Goal: Information Seeking & Learning: Find specific fact

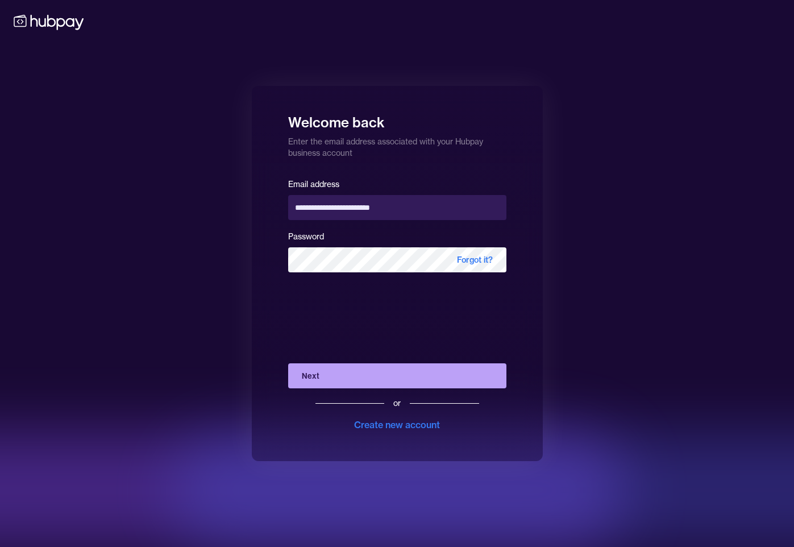
click at [171, 83] on div "**********" at bounding box center [397, 273] width 794 height 547
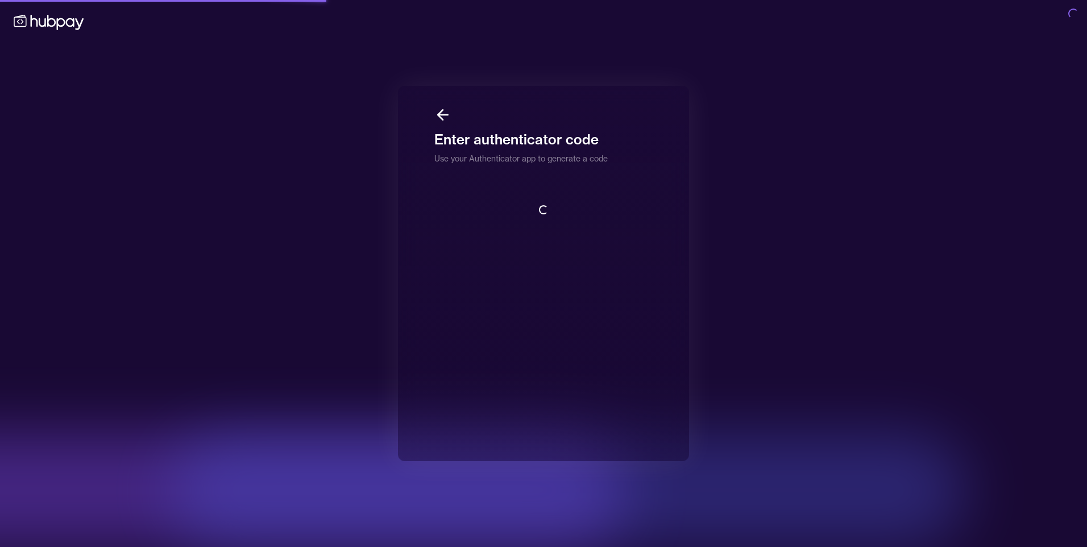
scroll to position [1, 0]
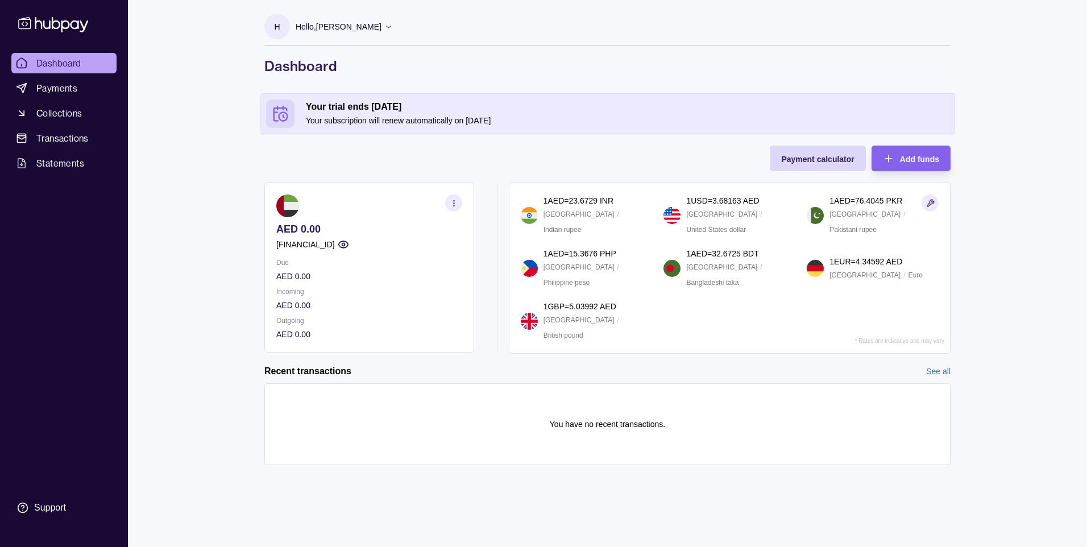
click at [446, 203] on section "button" at bounding box center [453, 202] width 17 height 17
click at [329, 230] on link "View account details" at bounding box center [332, 231] width 72 height 13
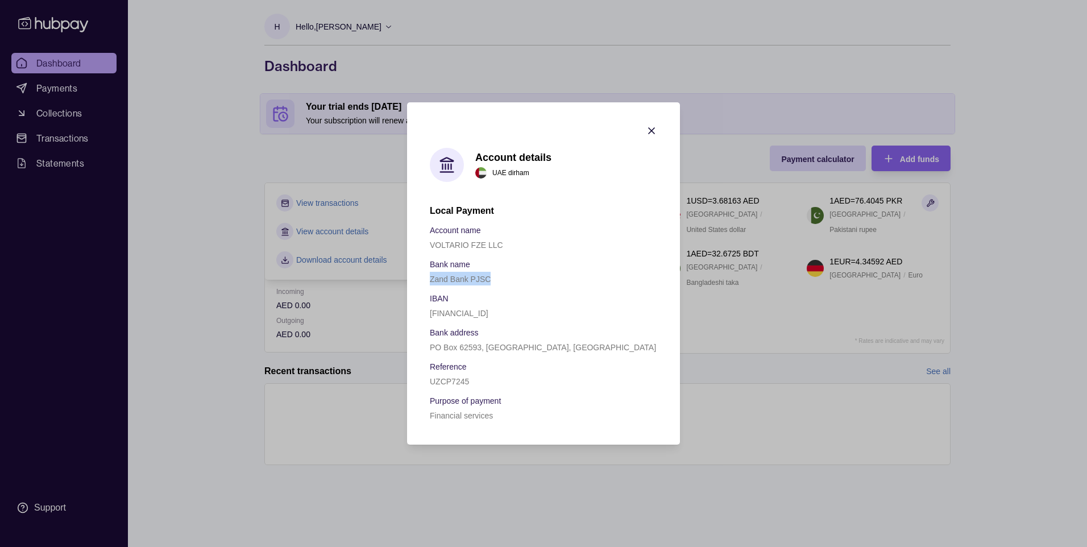
drag, startPoint x: 493, startPoint y: 280, endPoint x: 421, endPoint y: 282, distance: 71.7
click at [421, 282] on section "Account details [GEOGRAPHIC_DATA] dirham Local Payment Account name VOLTARIO FZ…" at bounding box center [543, 273] width 273 height 342
copy p "Zand Bank PJSC"
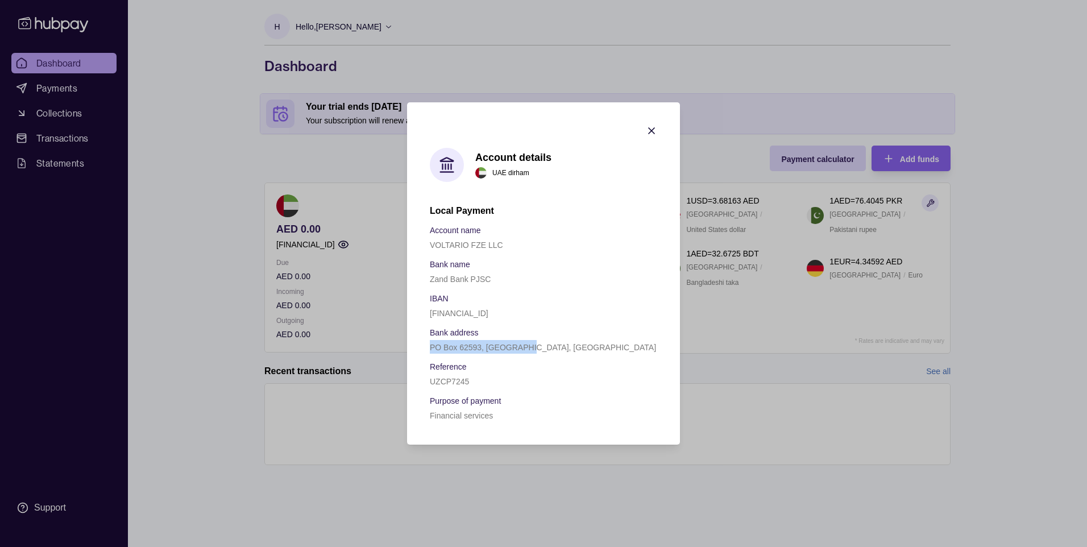
drag, startPoint x: 531, startPoint y: 348, endPoint x: 429, endPoint y: 345, distance: 101.8
click at [429, 345] on section "Account details [GEOGRAPHIC_DATA] dirham Local Payment Account name VOLTARIO FZ…" at bounding box center [543, 273] width 273 height 342
copy p "PO Box 62593, [GEOGRAPHIC_DATA], [GEOGRAPHIC_DATA]"
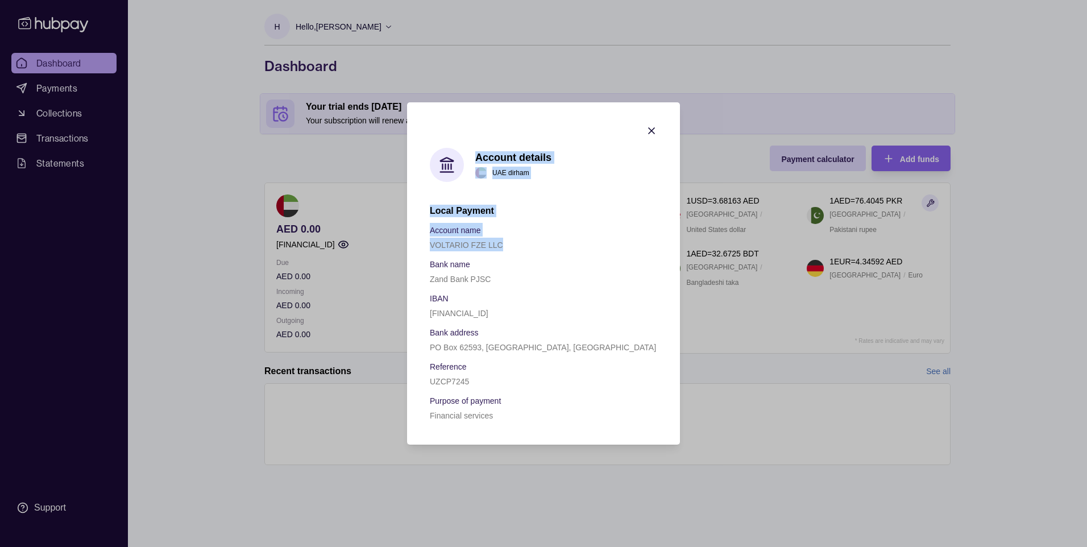
drag, startPoint x: 512, startPoint y: 251, endPoint x: 396, endPoint y: 245, distance: 116.1
click at [396, 546] on div "Account details [GEOGRAPHIC_DATA] dirham Local Payment Account name VOLTARIO FZ…" at bounding box center [543, 547] width 1087 height 0
drag, startPoint x: 396, startPoint y: 245, endPoint x: 431, endPoint y: 254, distance: 36.2
click at [431, 254] on div "Account name VOLTARIO FZE LLC Bank name Zand Bank PJSC IBAN [FINANCIAL_ID] Bank…" at bounding box center [543, 322] width 227 height 199
drag, startPoint x: 430, startPoint y: 247, endPoint x: 517, endPoint y: 247, distance: 86.9
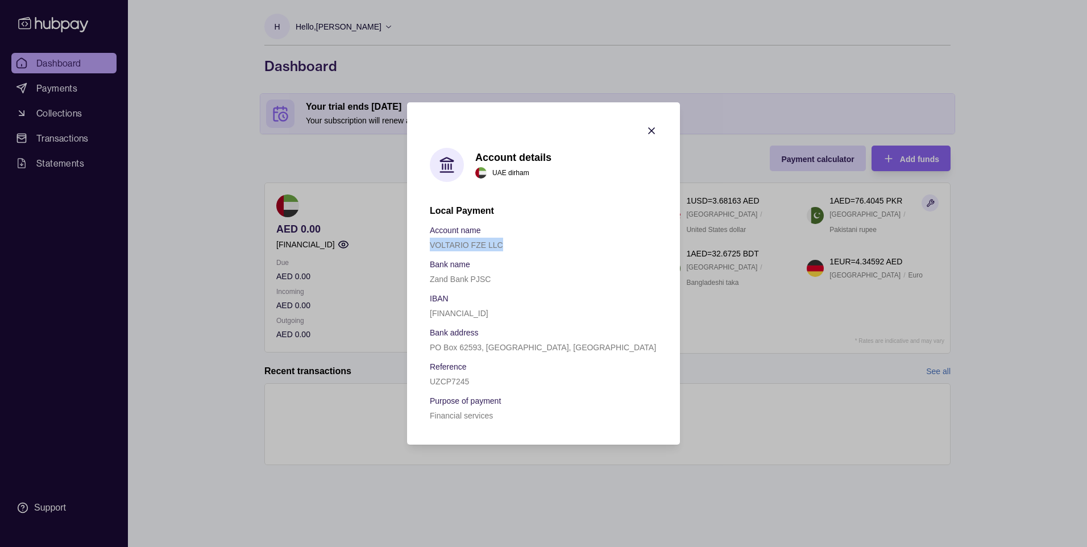
click at [517, 247] on div "VOLTARIO FZE LLC" at bounding box center [543, 245] width 227 height 14
copy p "VOLTARIO FZE LLC"
click at [488, 315] on p "[FINANCIAL_ID]" at bounding box center [459, 313] width 59 height 9
click at [488, 309] on p "[FINANCIAL_ID]" at bounding box center [459, 313] width 59 height 9
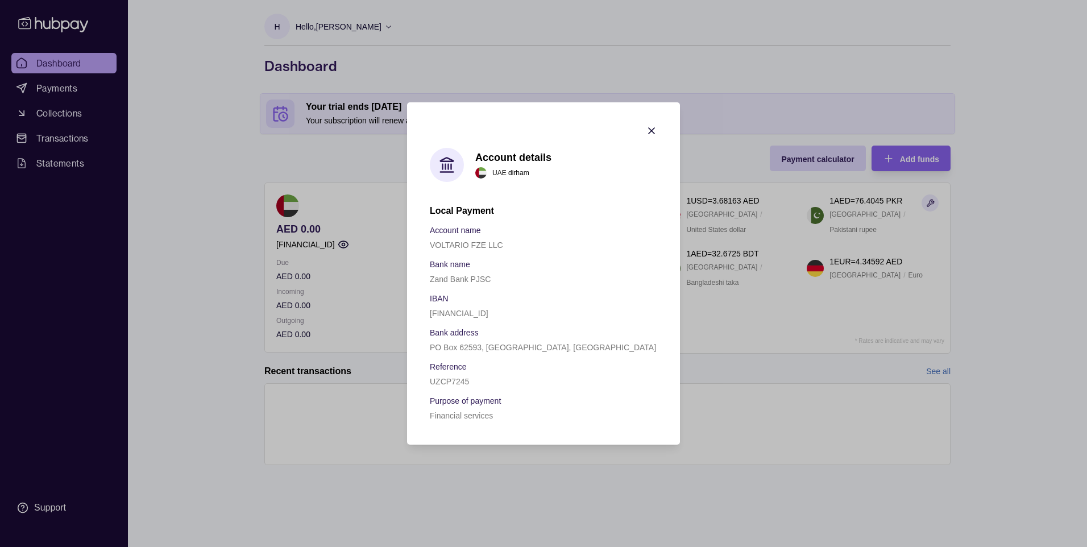
click at [488, 309] on p "[FINANCIAL_ID]" at bounding box center [459, 313] width 59 height 9
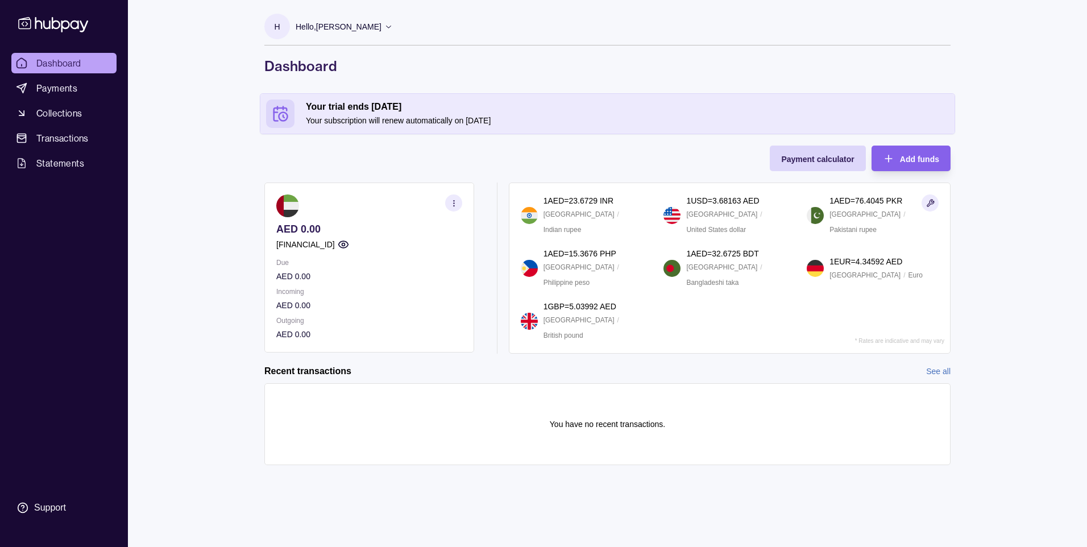
click at [393, 31] on div "Hello, [PERSON_NAME]" at bounding box center [344, 27] width 97 height 24
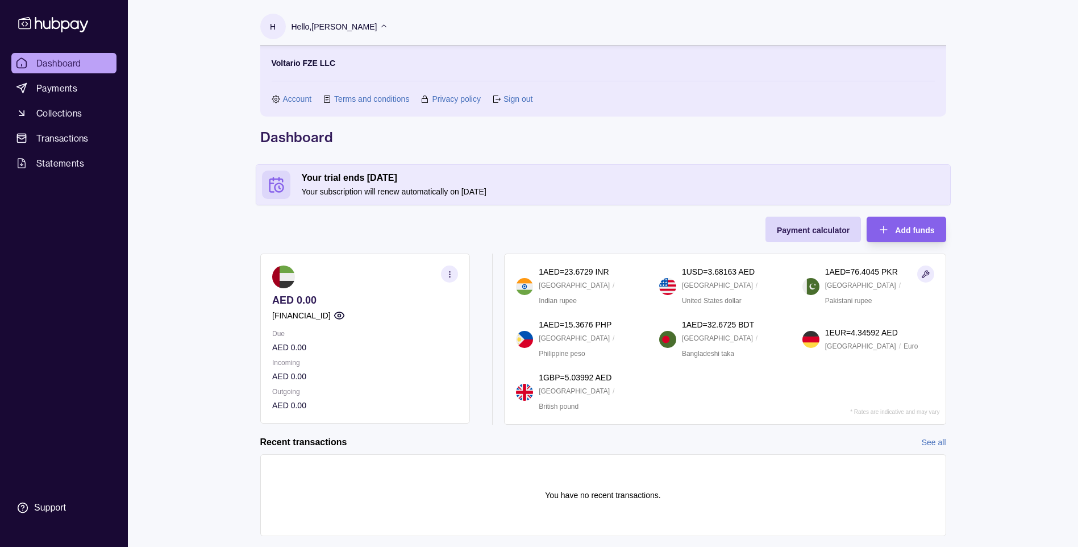
click at [287, 99] on link "Account" at bounding box center [297, 99] width 29 height 13
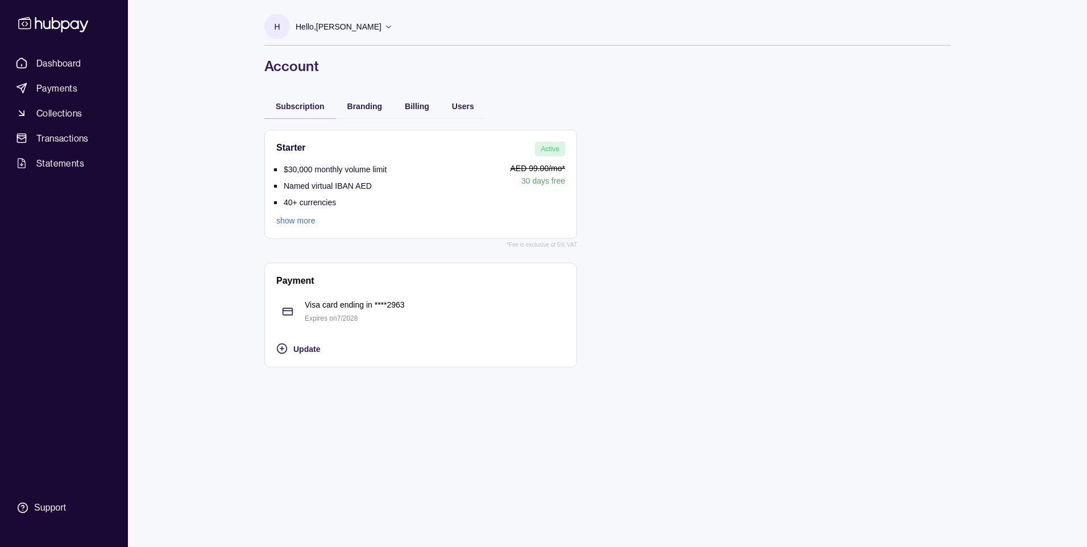
click at [306, 226] on link "show more" at bounding box center [331, 220] width 110 height 13
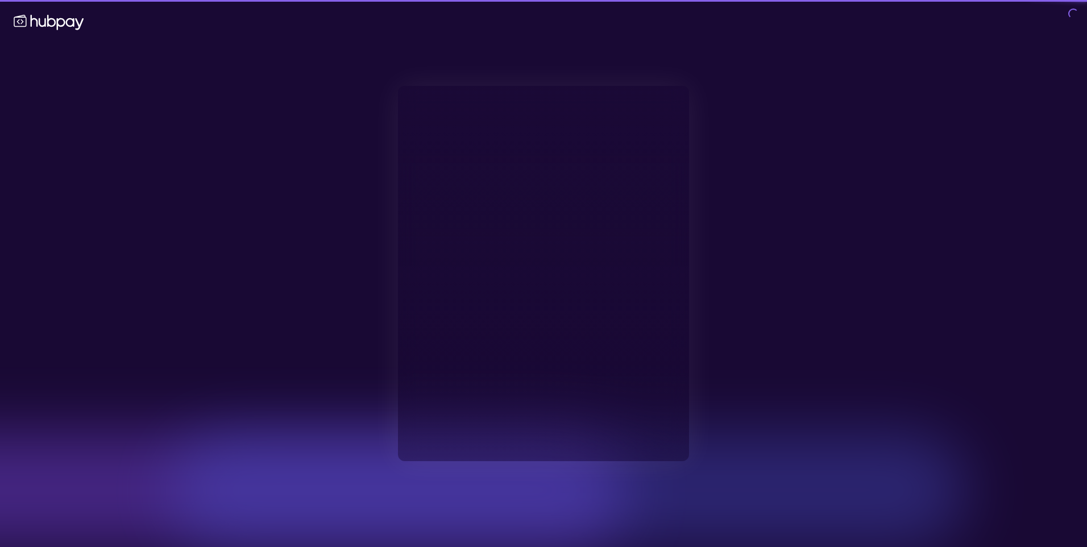
type input "**********"
